Goal: Task Accomplishment & Management: Manage account settings

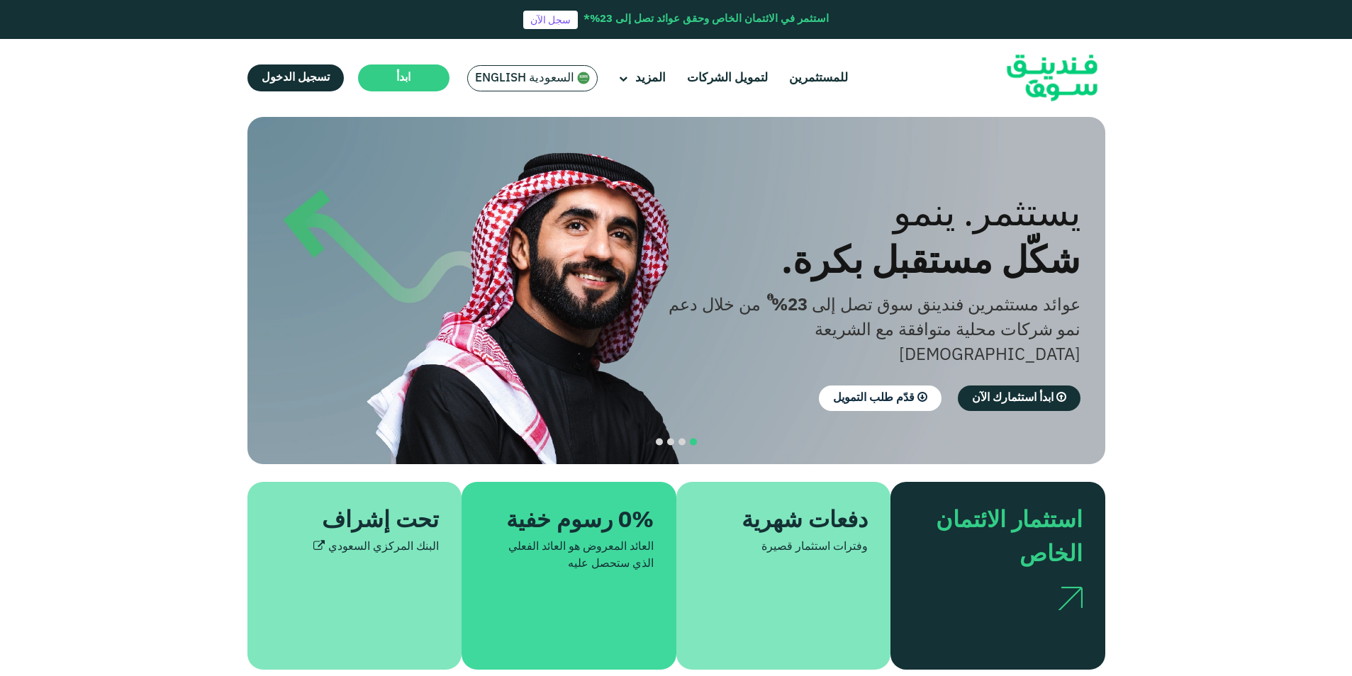
click at [524, 78] on span "السعودية English" at bounding box center [524, 78] width 99 height 16
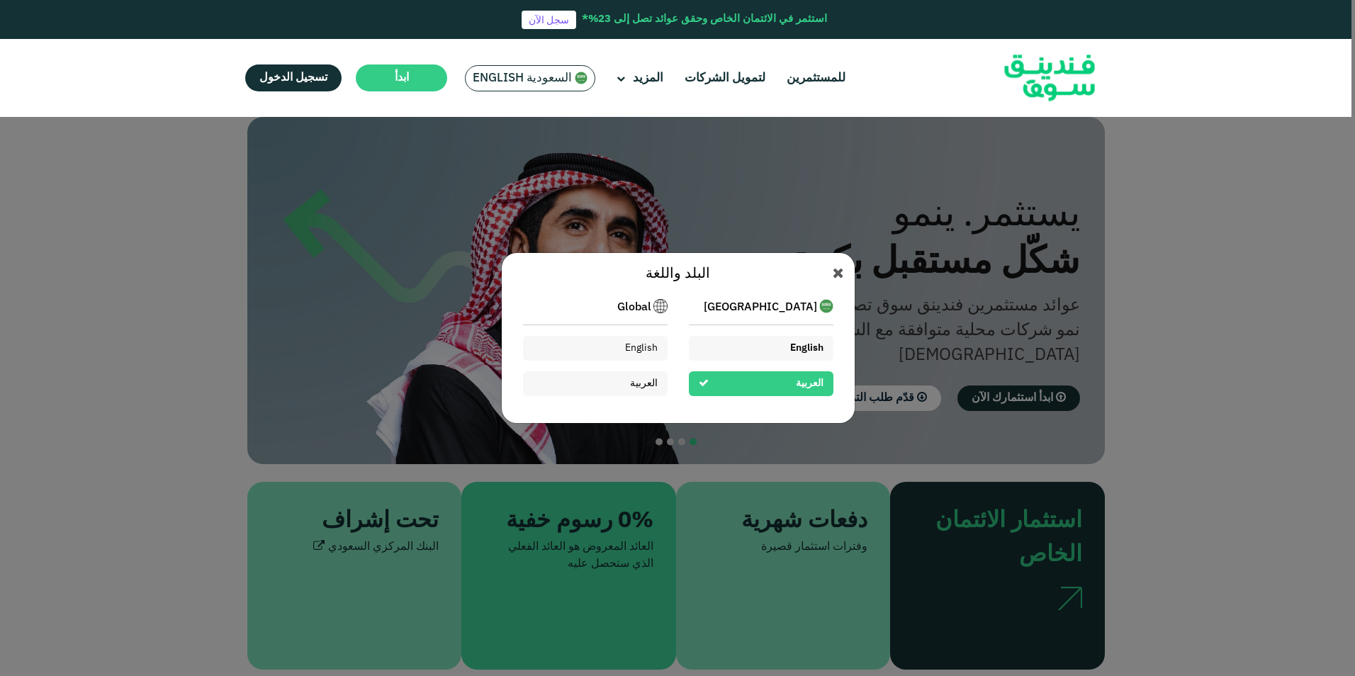
click at [753, 352] on div "English" at bounding box center [761, 348] width 145 height 25
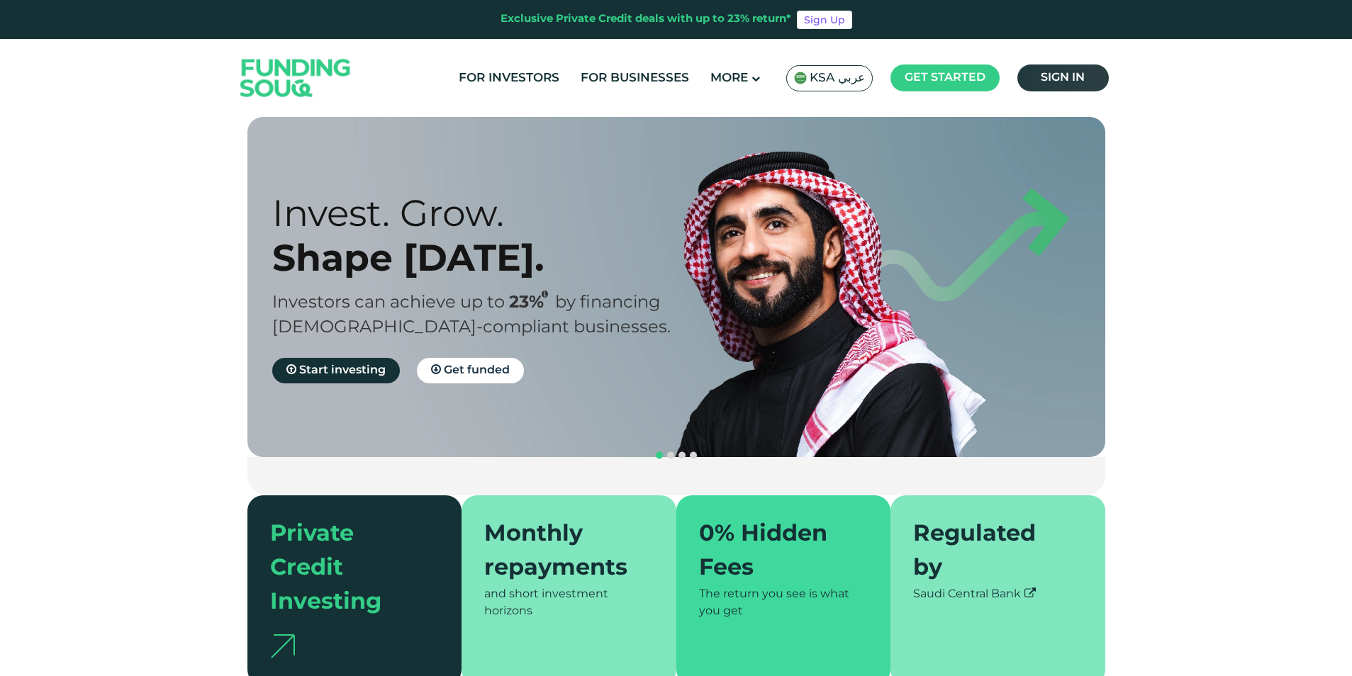
click at [1063, 72] on link "Sign in" at bounding box center [1062, 77] width 91 height 27
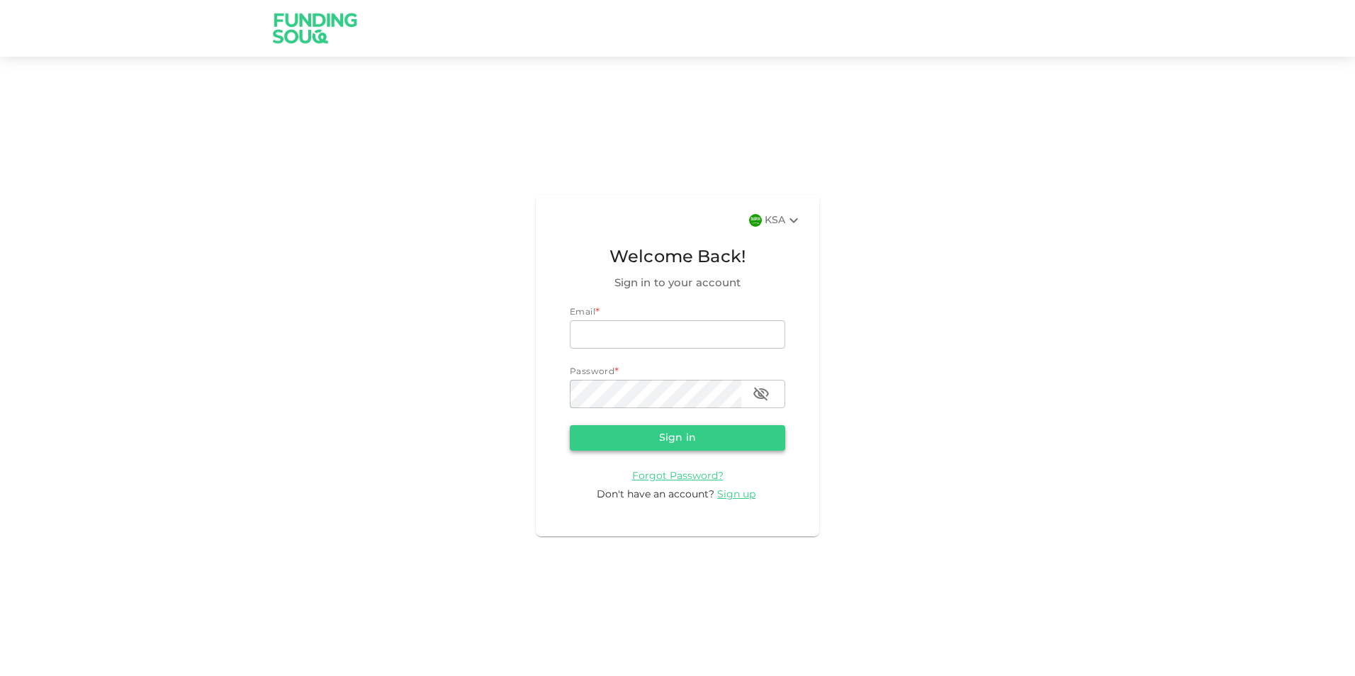
type input "nadimsan09@gmail.com"
drag, startPoint x: 714, startPoint y: 441, endPoint x: 897, endPoint y: 388, distance: 190.2
click at [714, 441] on button "Sign in" at bounding box center [677, 438] width 215 height 26
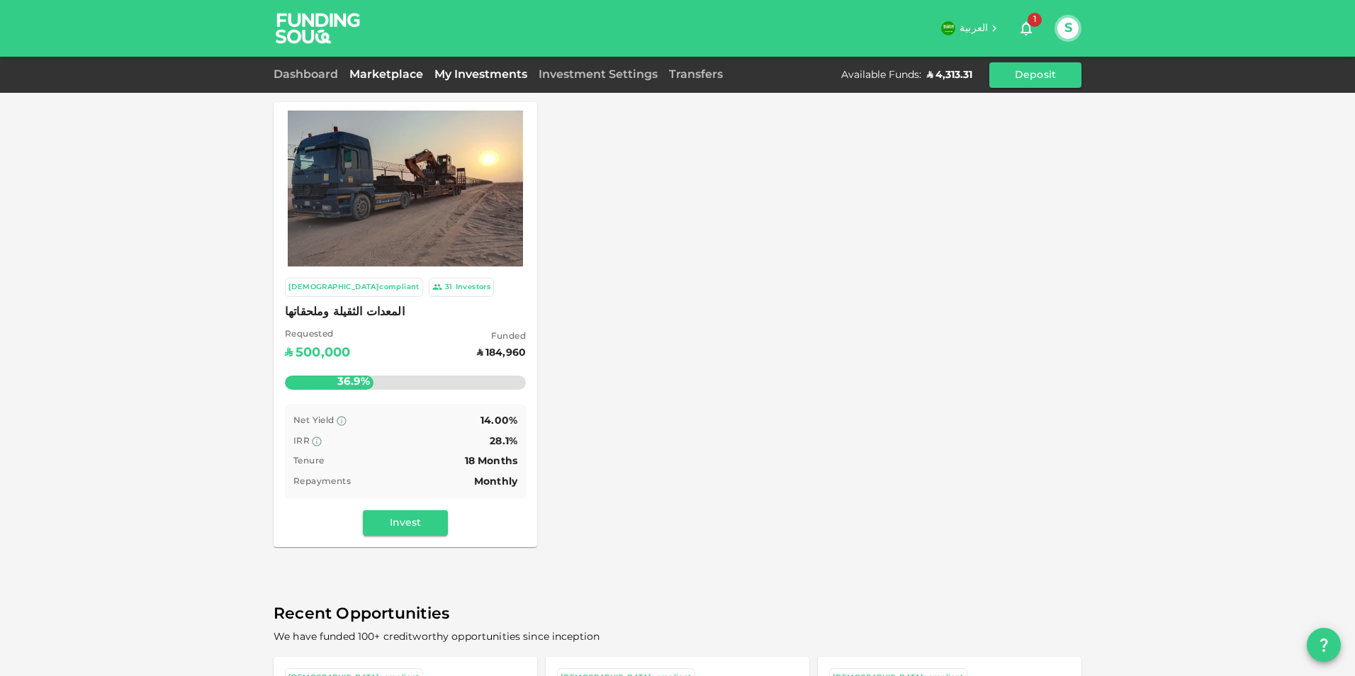
click at [481, 79] on link "My Investments" at bounding box center [481, 74] width 104 height 11
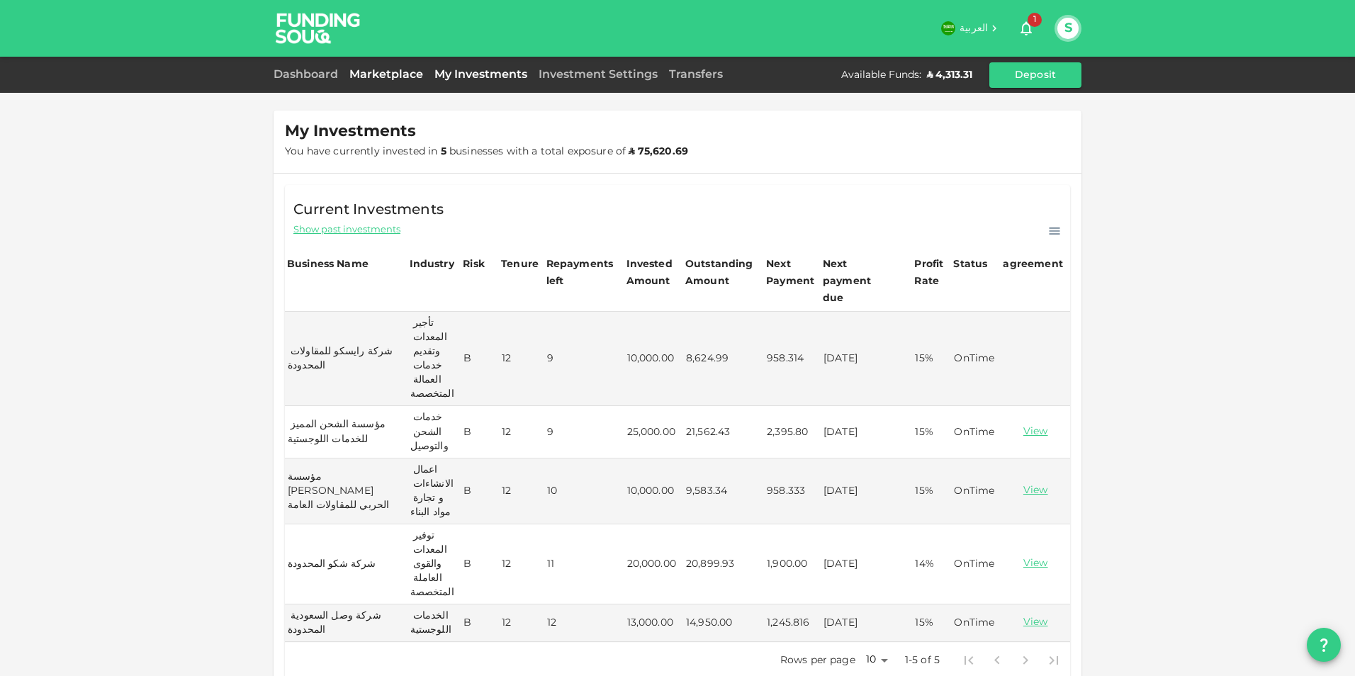
click at [374, 74] on link "Marketplace" at bounding box center [386, 74] width 85 height 11
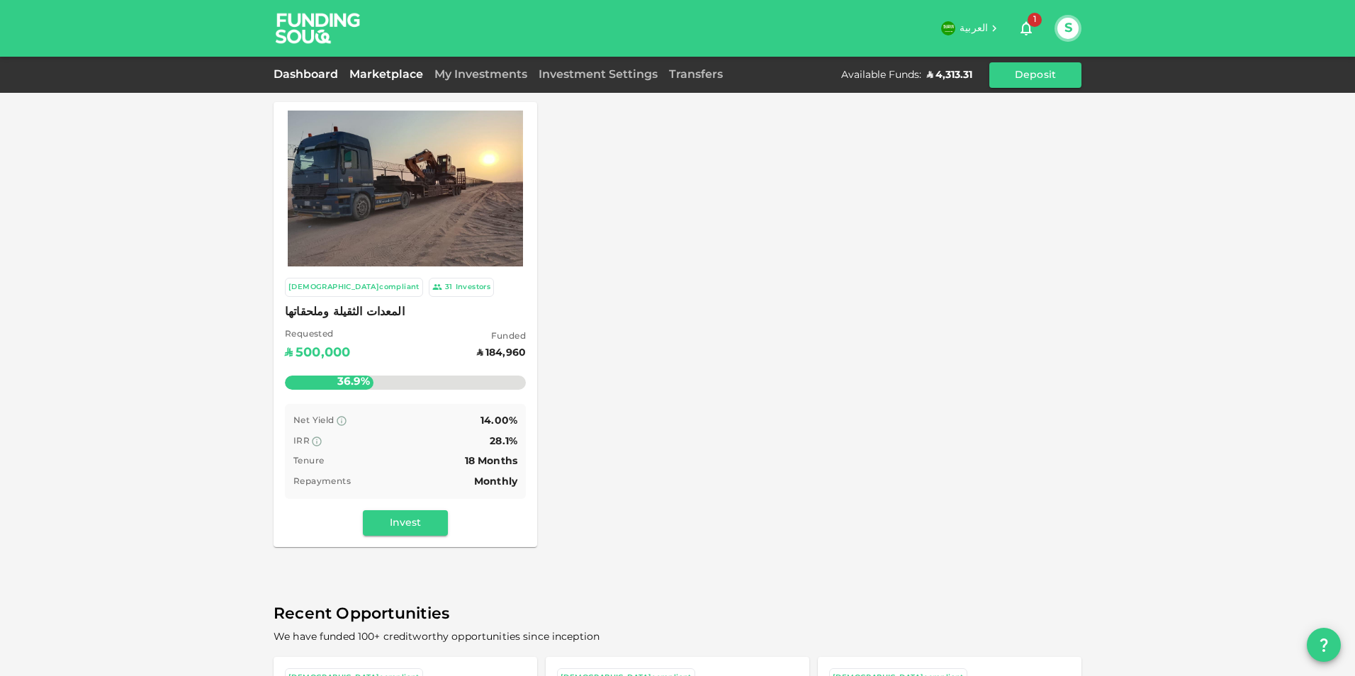
click at [341, 71] on link "Dashboard" at bounding box center [309, 74] width 70 height 11
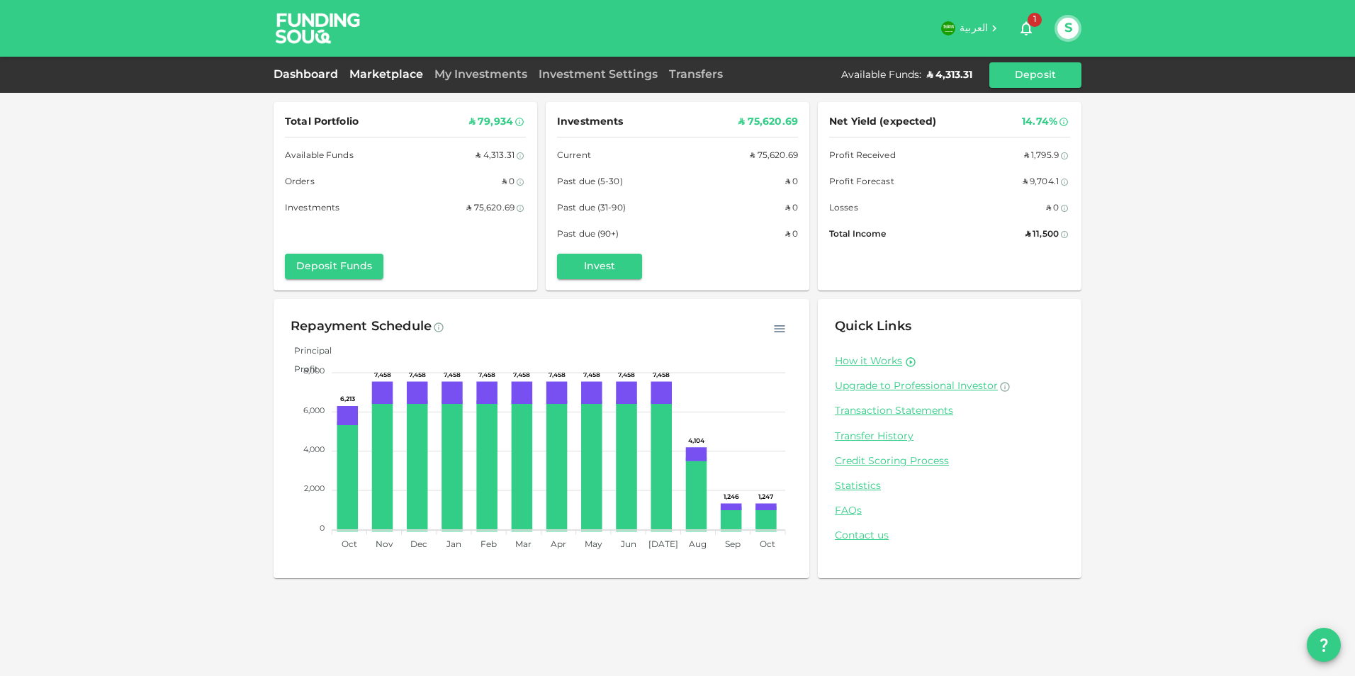
click at [399, 75] on link "Marketplace" at bounding box center [386, 74] width 85 height 11
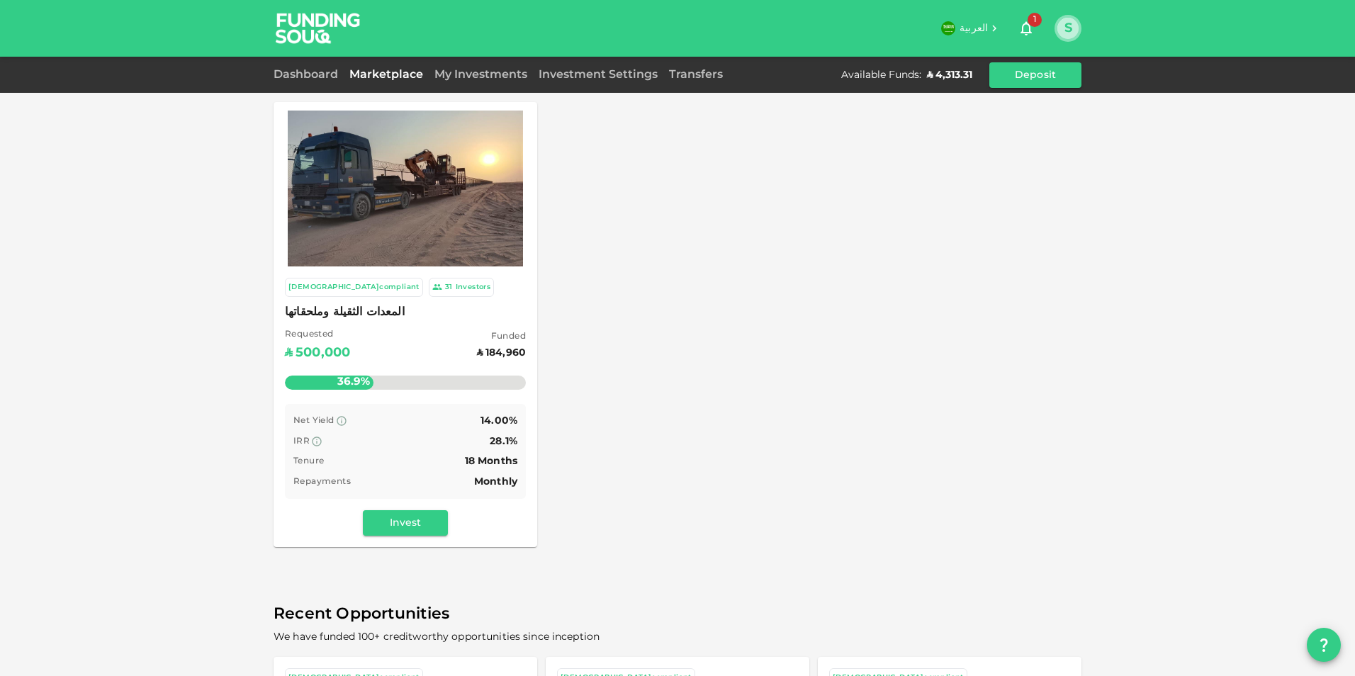
click at [1069, 32] on button "S" at bounding box center [1067, 28] width 21 height 21
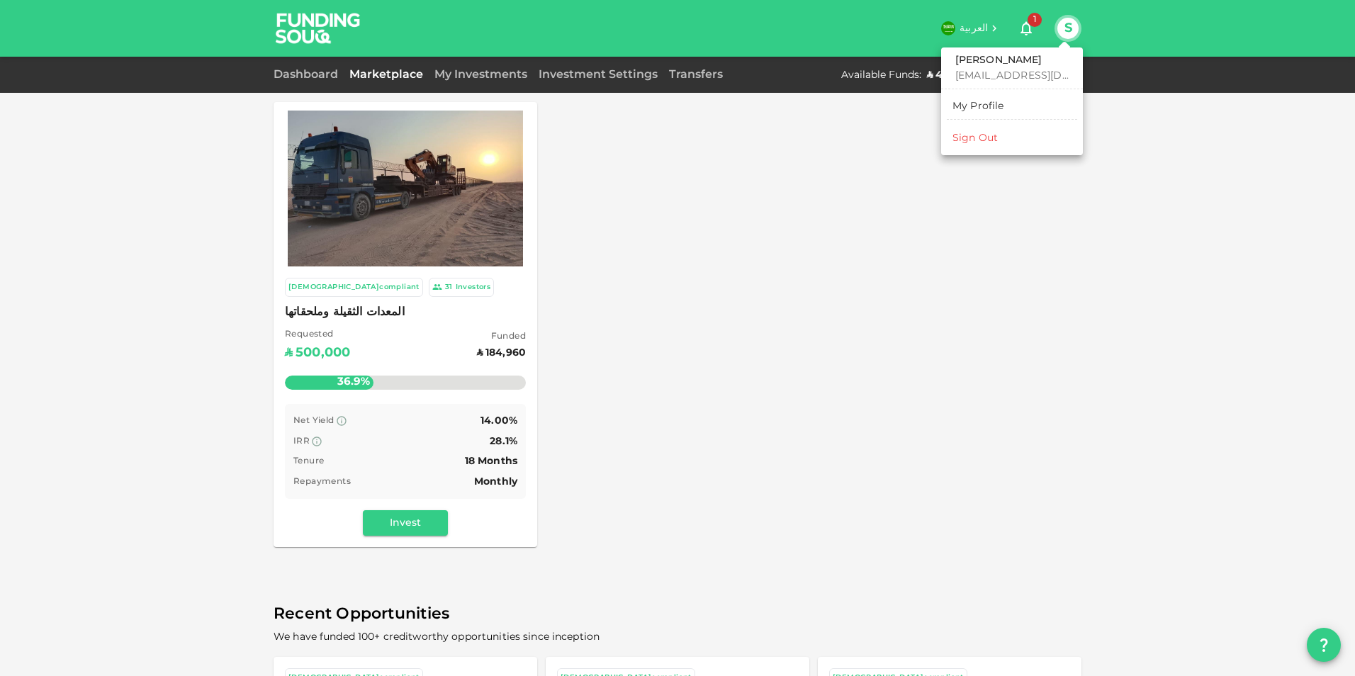
click at [986, 137] on div "Sign Out" at bounding box center [975, 138] width 45 height 14
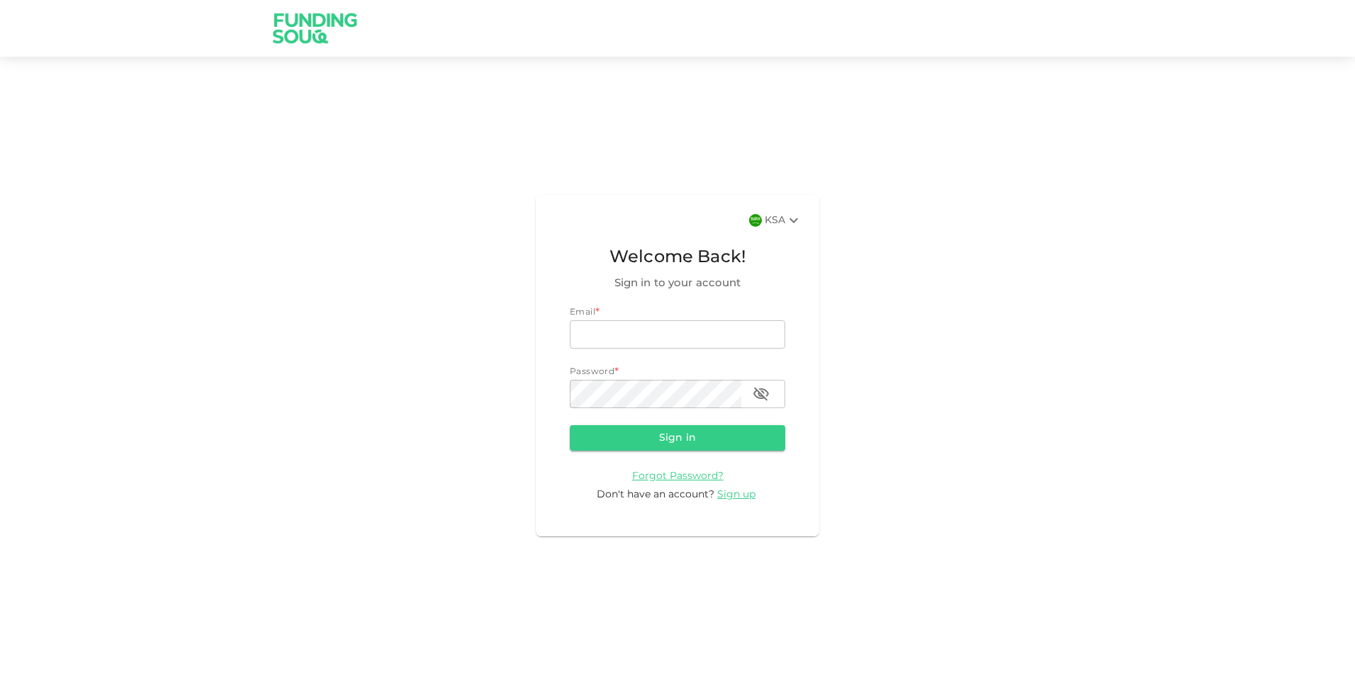
type input "nadimsan09@gmail.com"
click at [690, 438] on button "Sign in" at bounding box center [677, 438] width 215 height 26
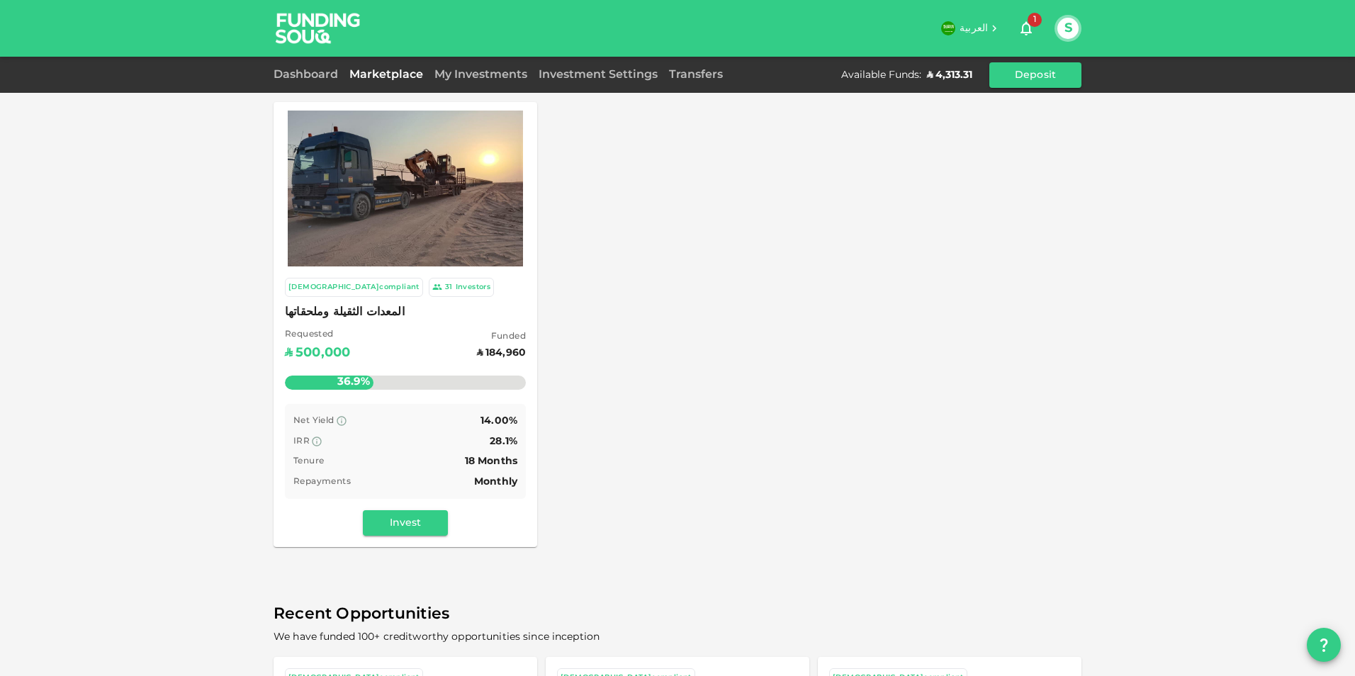
click at [1068, 32] on button "S" at bounding box center [1067, 28] width 21 height 21
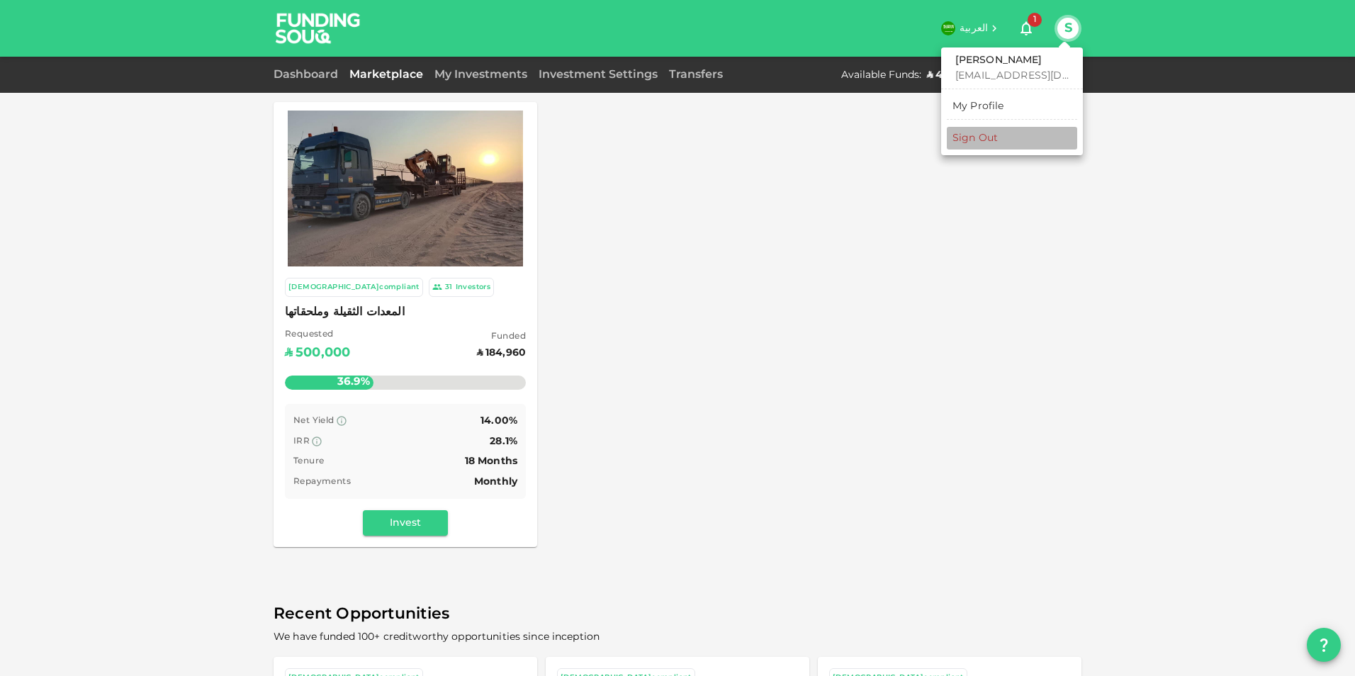
click at [991, 143] on div "Sign Out" at bounding box center [975, 138] width 45 height 14
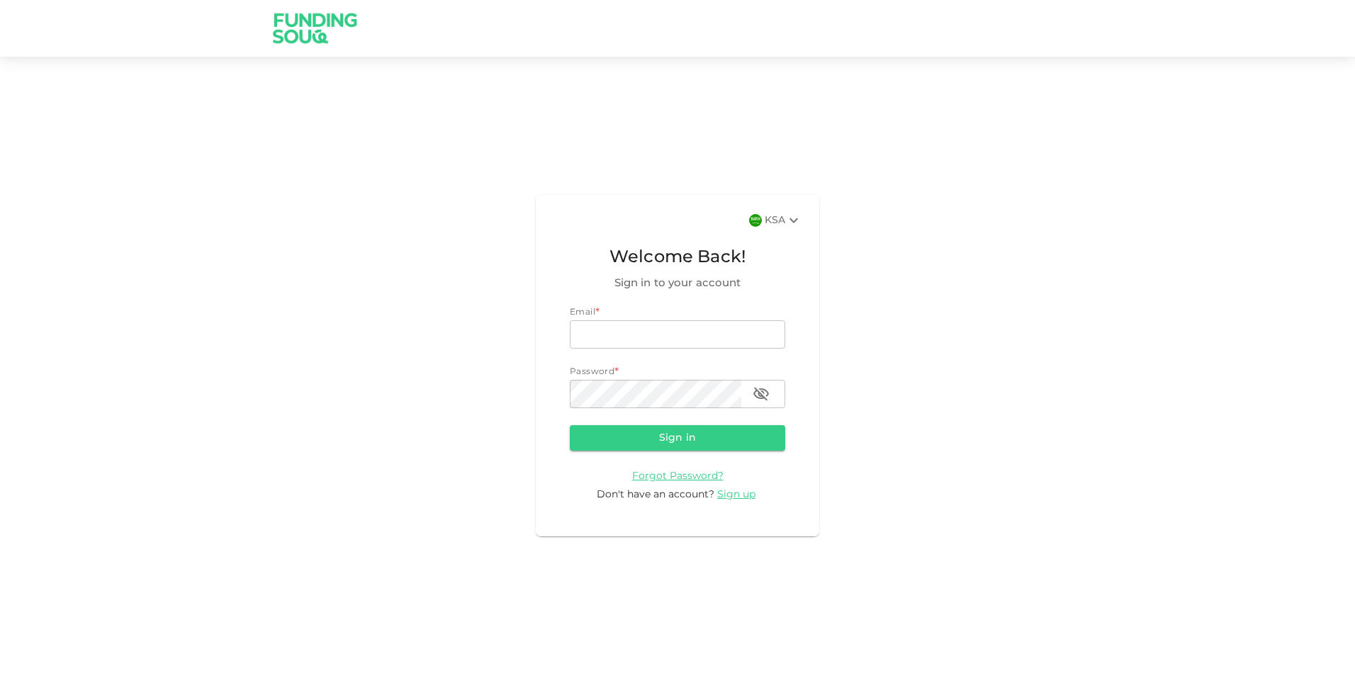
type input "nadimsan09@gmail.com"
